Goal: Task Accomplishment & Management: Manage account settings

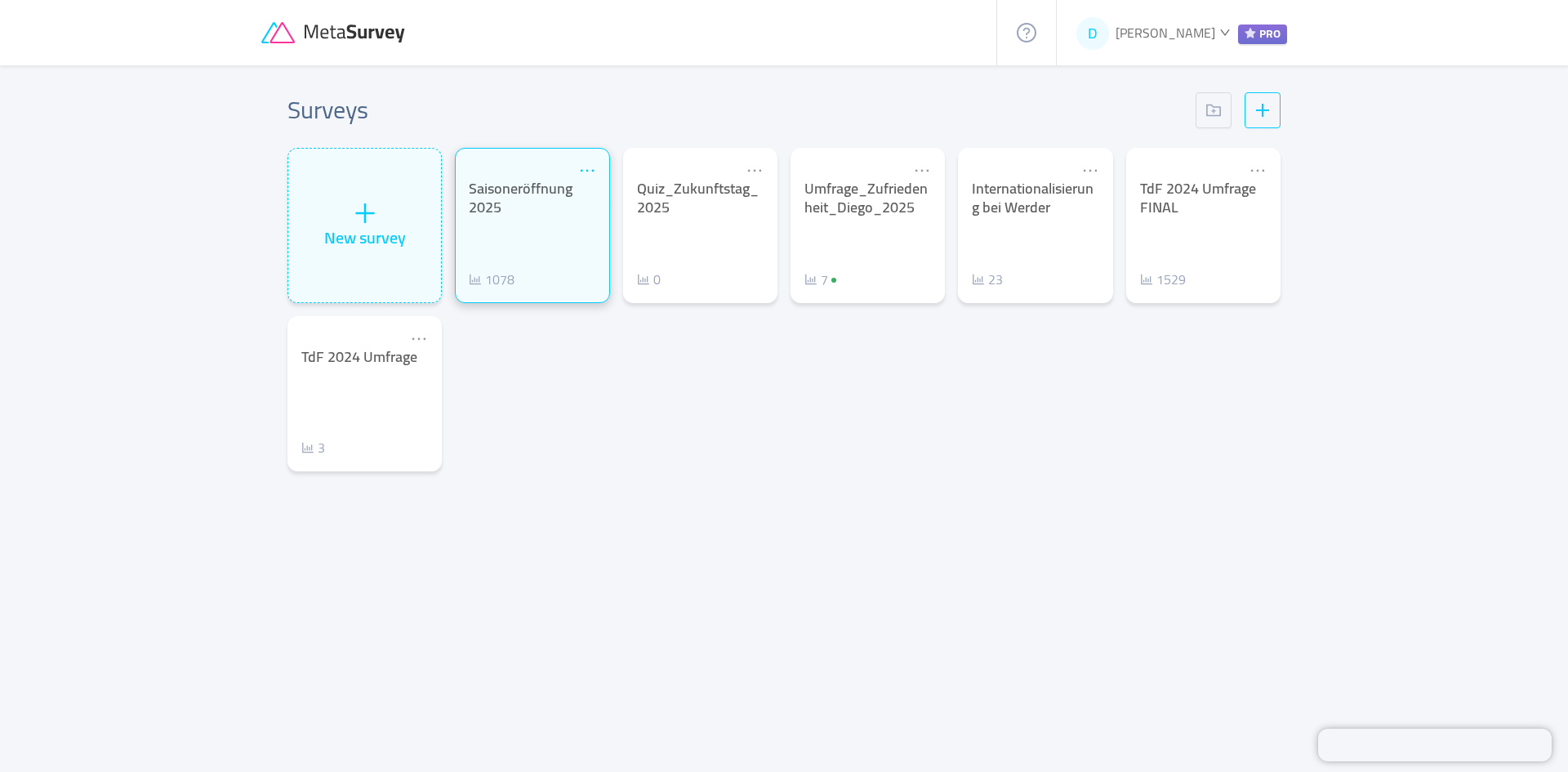
click at [585, 168] on icon "icon: ellipsis" at bounding box center [587, 170] width 18 height 18
click at [542, 212] on div "Saisoneröffnung 2025" at bounding box center [532, 197] width 126 height 37
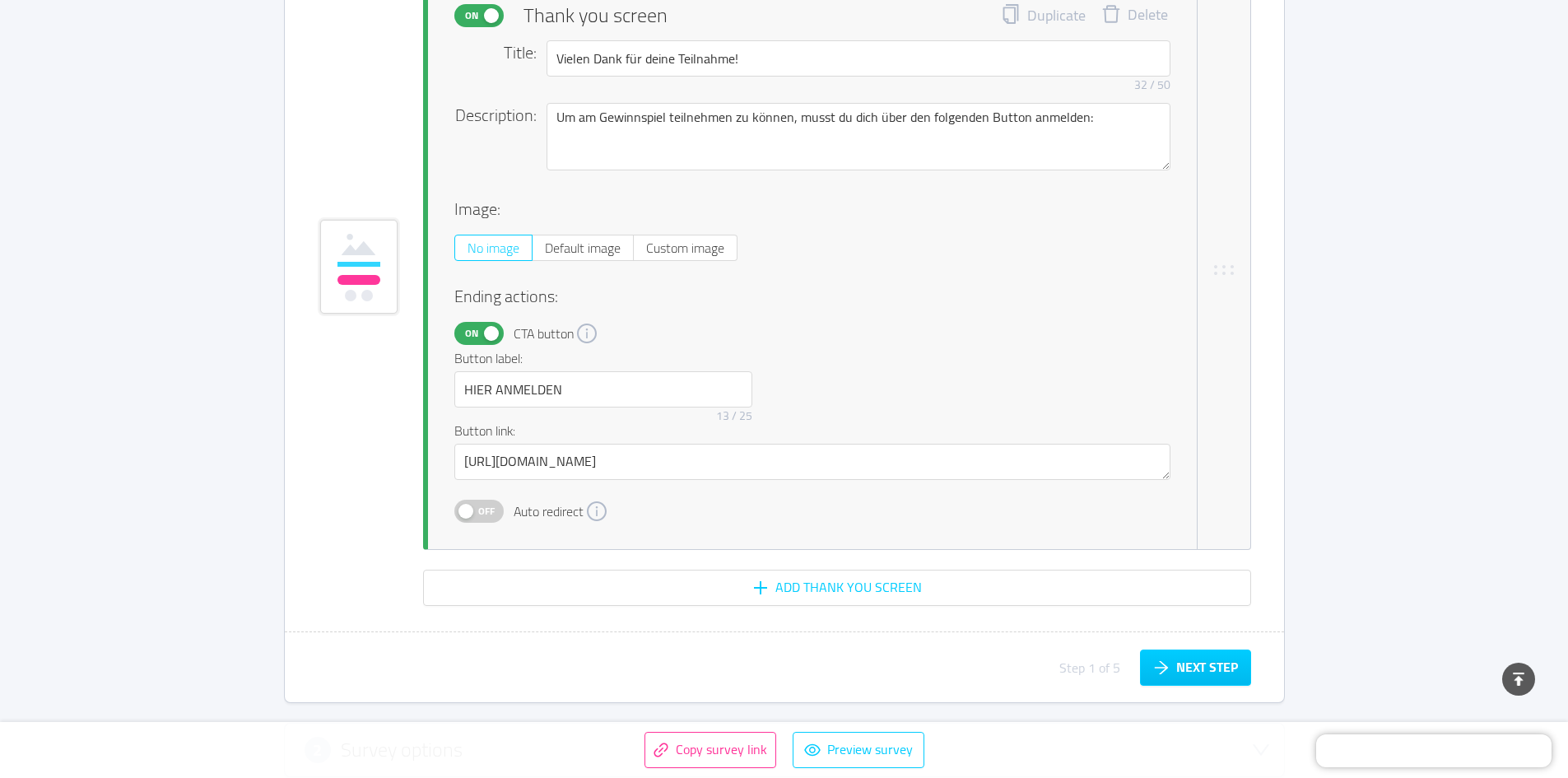
scroll to position [26360, 0]
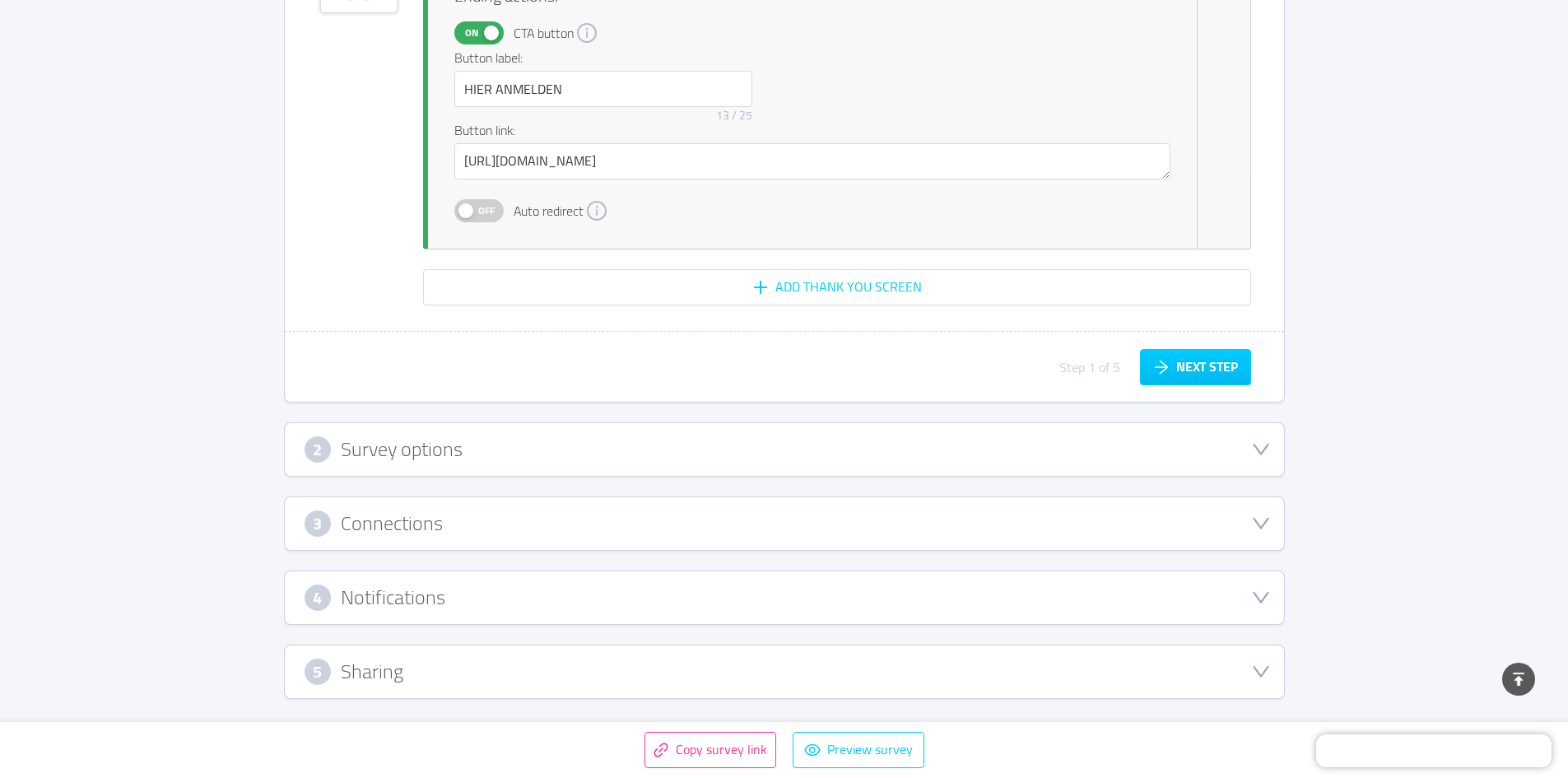
click at [447, 458] on h3 "Survey options" at bounding box center [402, 449] width 122 height 18
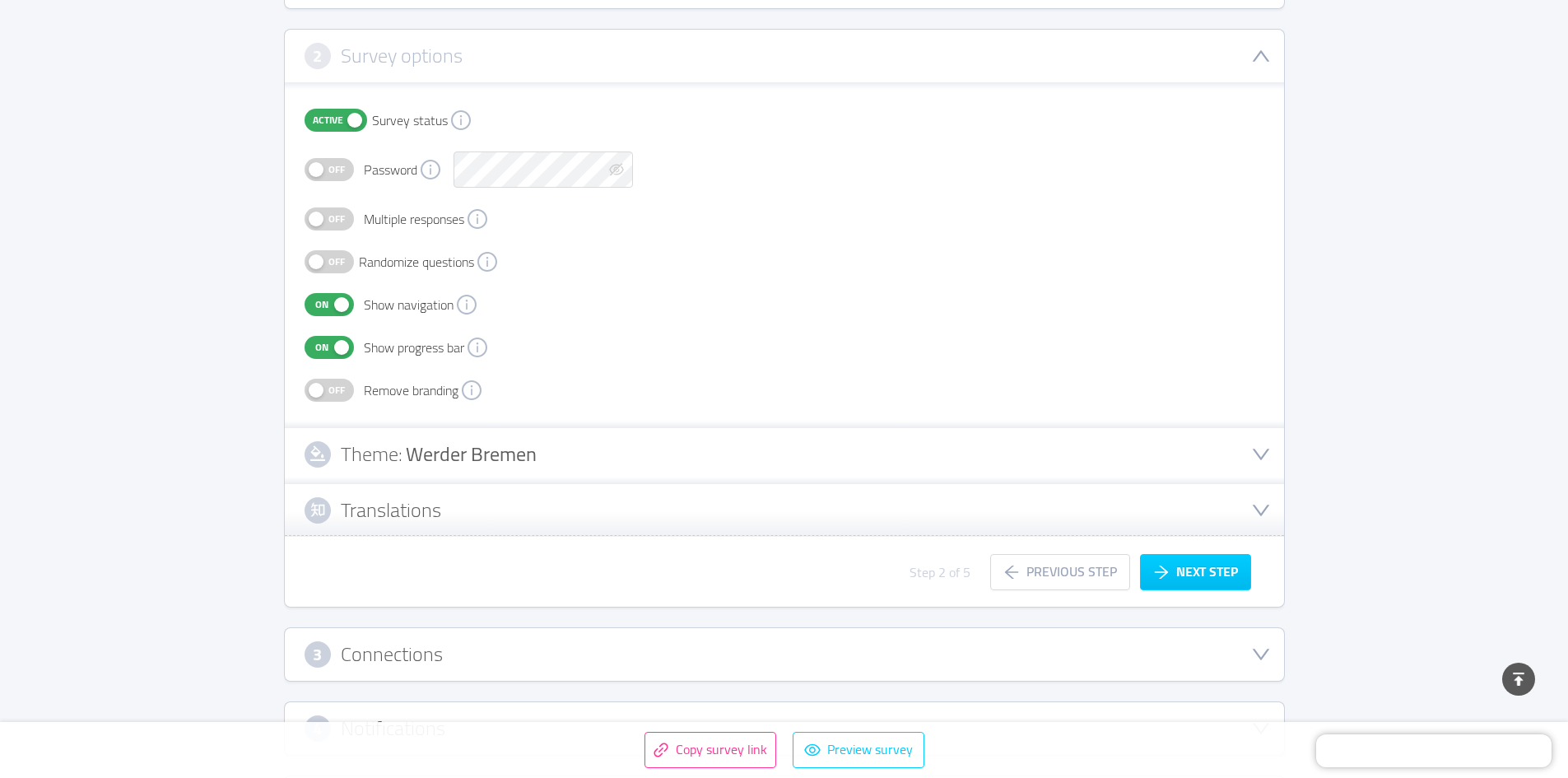
scroll to position [21, 0]
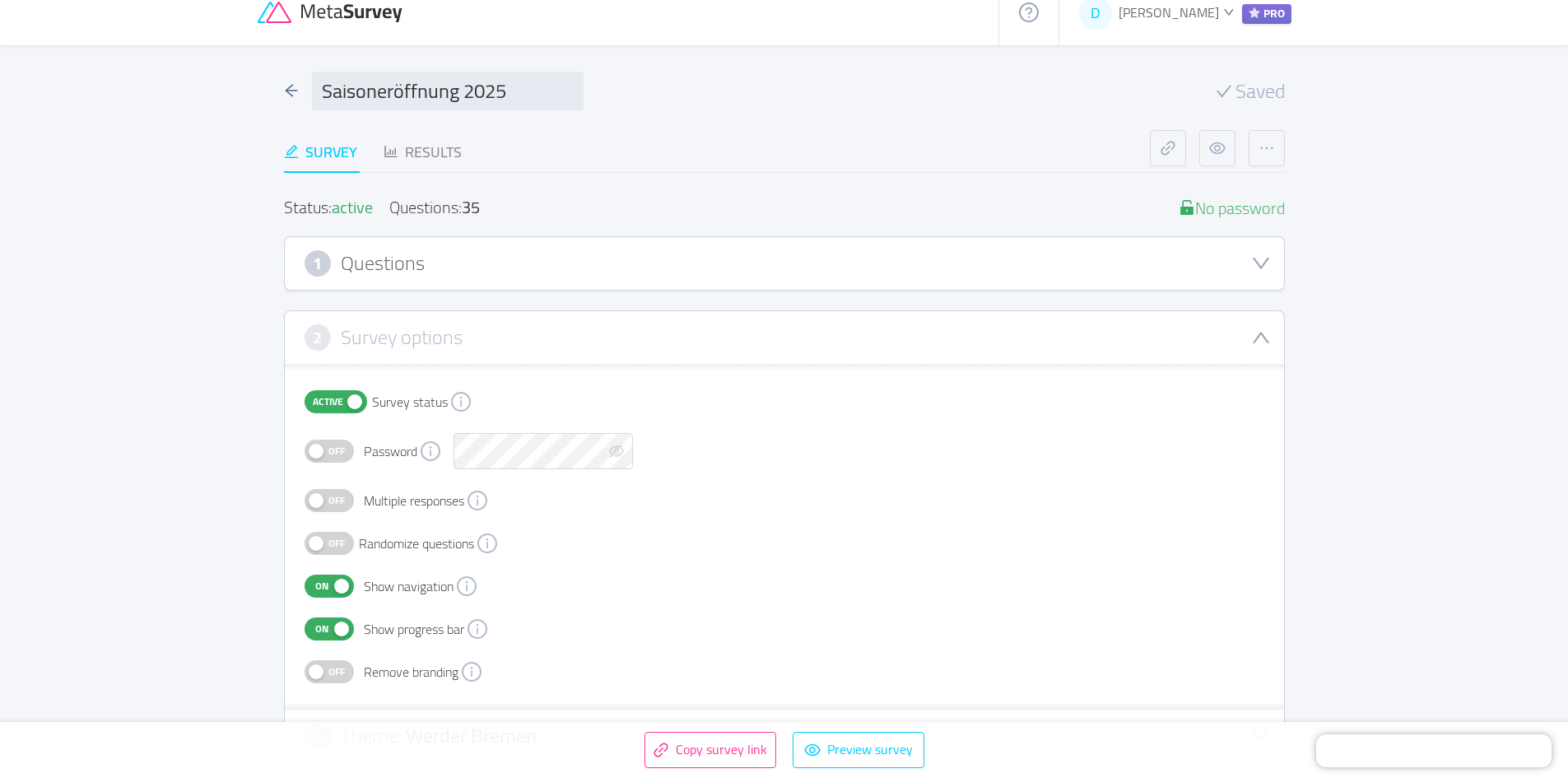
click at [348, 399] on button "Active" at bounding box center [336, 401] width 63 height 23
click at [295, 15] on icon at bounding box center [332, 12] width 148 height 22
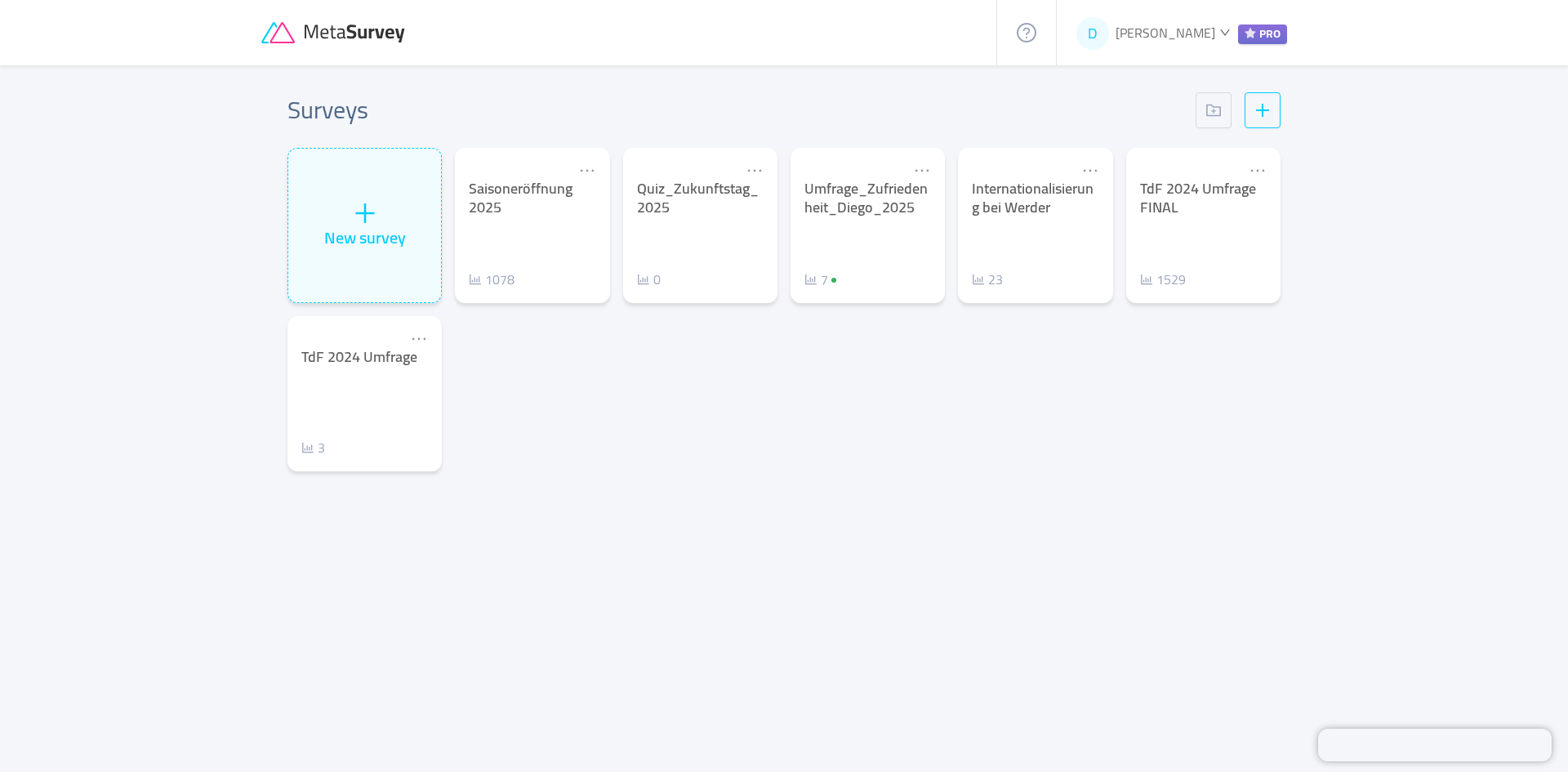
click at [1185, 25] on span "[PERSON_NAME]" at bounding box center [1166, 33] width 100 height 25
click at [1159, 143] on span "Settings" at bounding box center [1147, 145] width 45 height 25
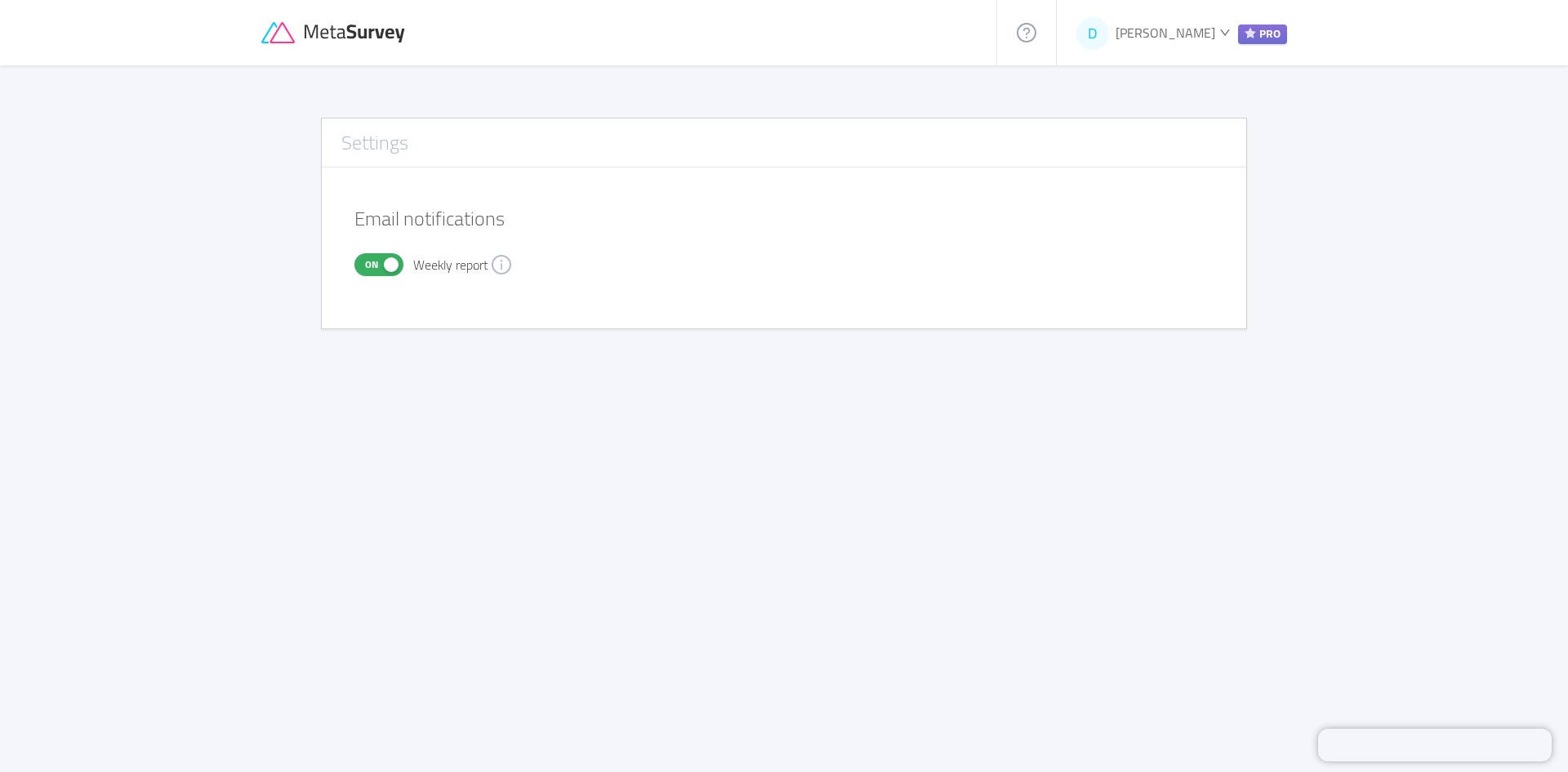
click at [1213, 30] on div "D [PERSON_NAME] PRO" at bounding box center [1181, 33] width 211 height 25
click at [1312, 144] on main "Settings Email notifications On Weekly report" at bounding box center [784, 399] width 1568 height 669
